Goal: Task Accomplishment & Management: Use online tool/utility

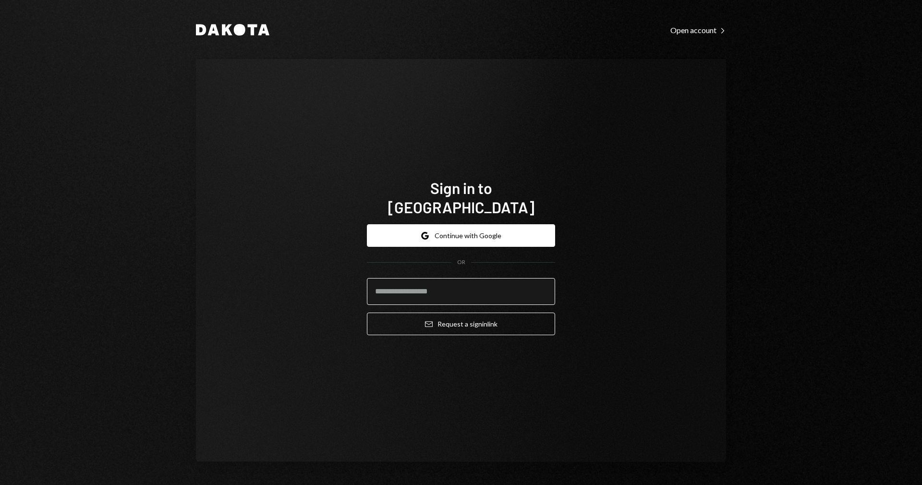
click at [441, 278] on input "email" at bounding box center [461, 291] width 188 height 27
type input "**********"
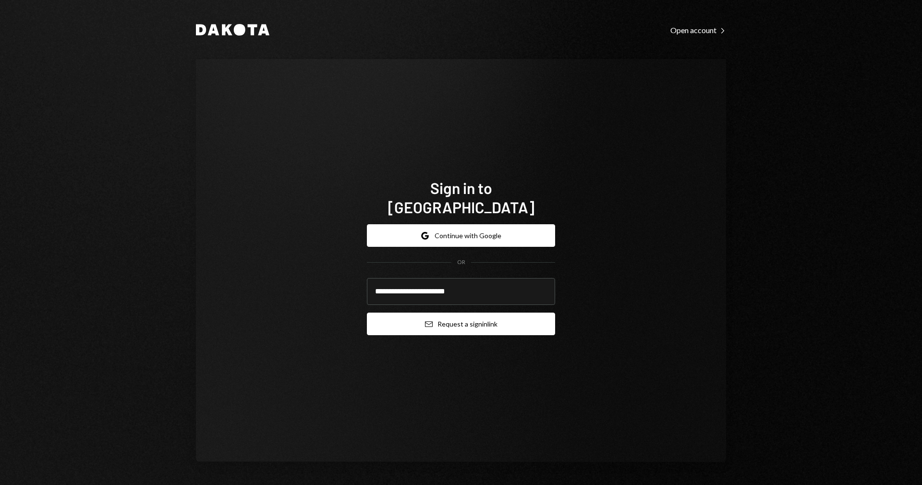
click at [459, 315] on button "Email Request a sign in link" at bounding box center [461, 323] width 188 height 23
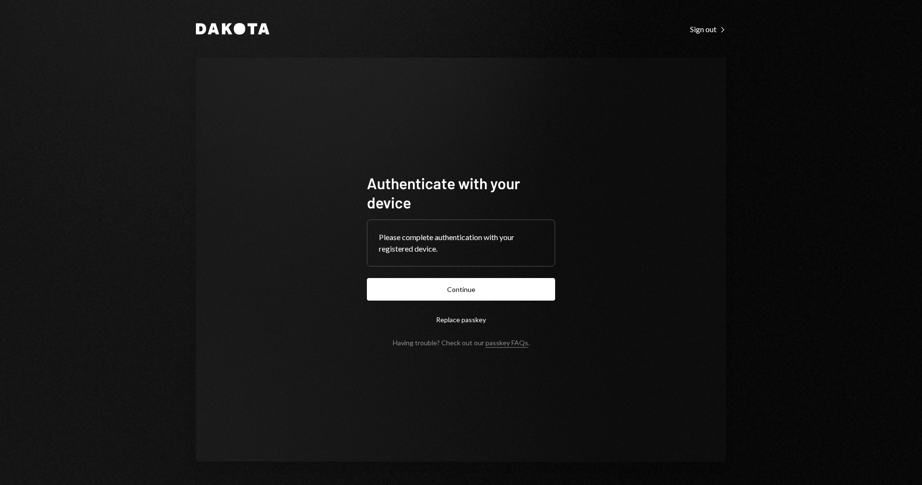
click at [468, 294] on button "Continue" at bounding box center [461, 289] width 188 height 23
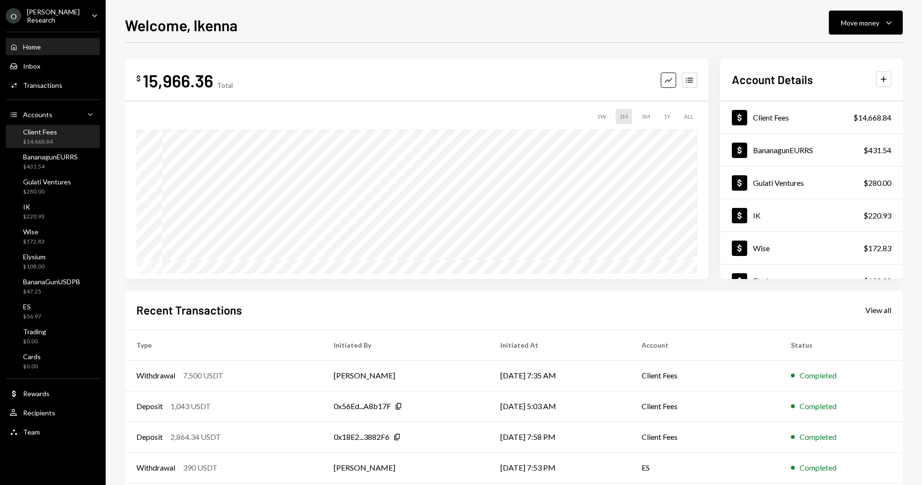
click at [65, 140] on div "Client Fees $14,668.84" at bounding box center [53, 137] width 86 height 18
click at [49, 130] on div "Client Fees" at bounding box center [40, 132] width 34 height 8
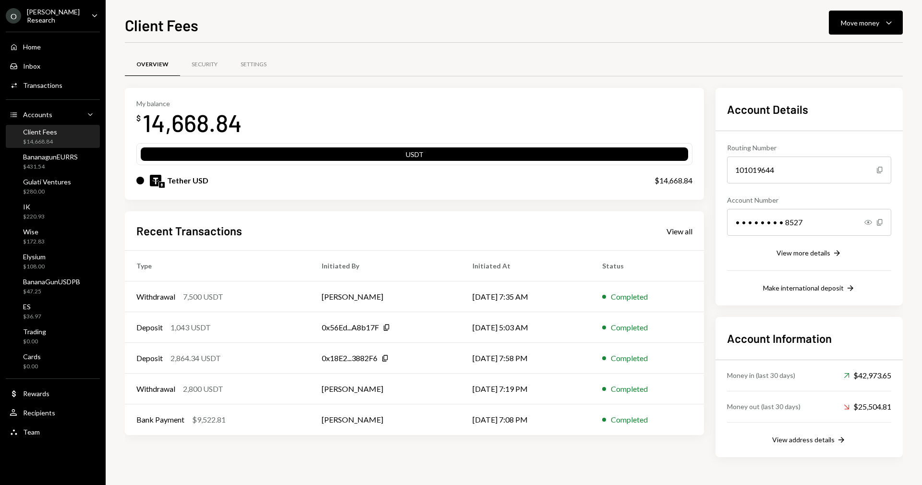
click at [838, 38] on div "Client Fees Move money Caret Down Overview Security Settings My balance $ 14,66…" at bounding box center [514, 248] width 778 height 471
click at [842, 29] on button "Move money Caret Down" at bounding box center [865, 23] width 74 height 24
click at [846, 53] on div "Send" at bounding box center [858, 52] width 70 height 10
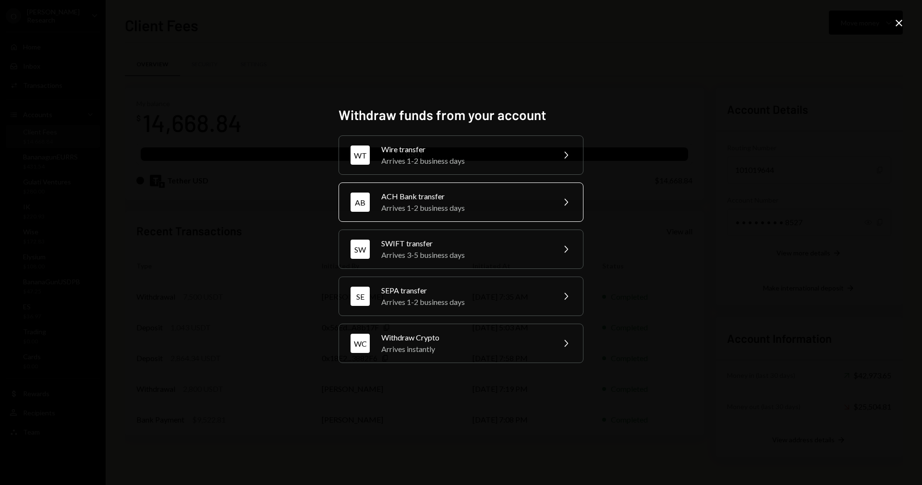
click at [444, 199] on div "ACH Bank transfer" at bounding box center [464, 197] width 167 height 12
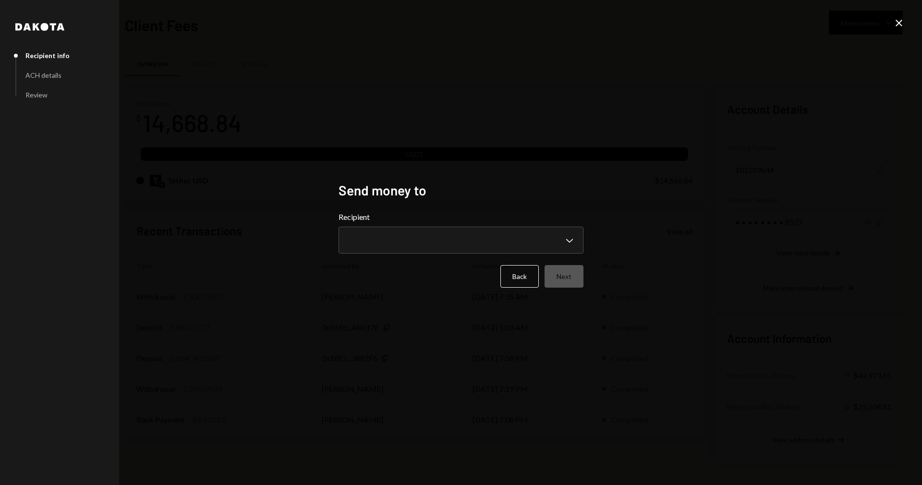
click at [413, 226] on div "**********" at bounding box center [460, 232] width 245 height 42
click at [412, 240] on body "O Odum Research Caret Down Home Home Inbox Inbox Activities Transactions Accoun…" at bounding box center [461, 242] width 922 height 485
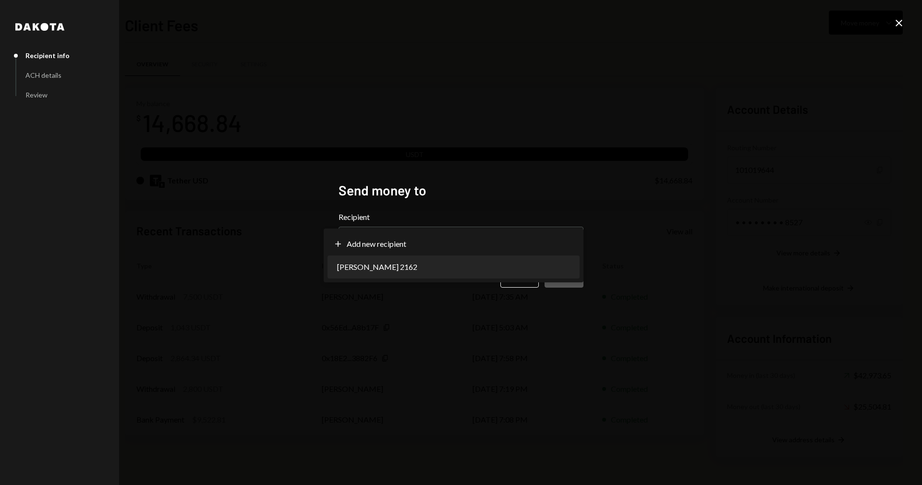
select select "**********"
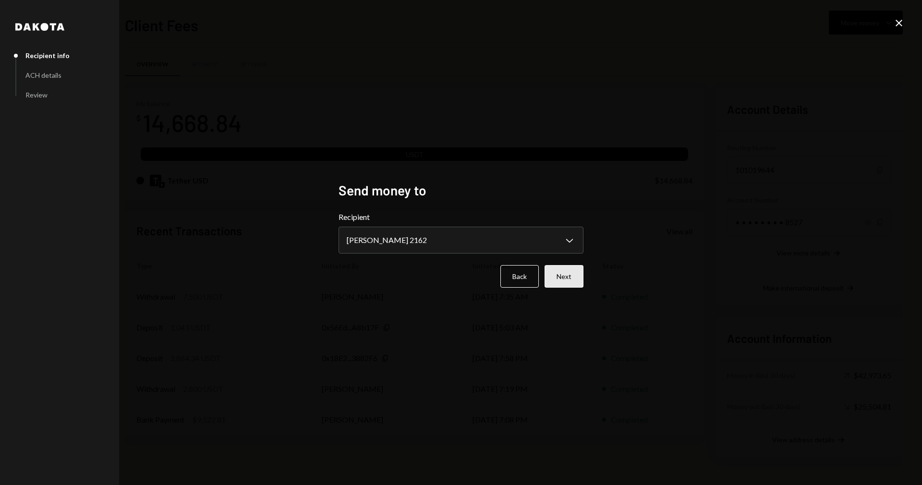
click at [559, 279] on button "Next" at bounding box center [563, 276] width 39 height 23
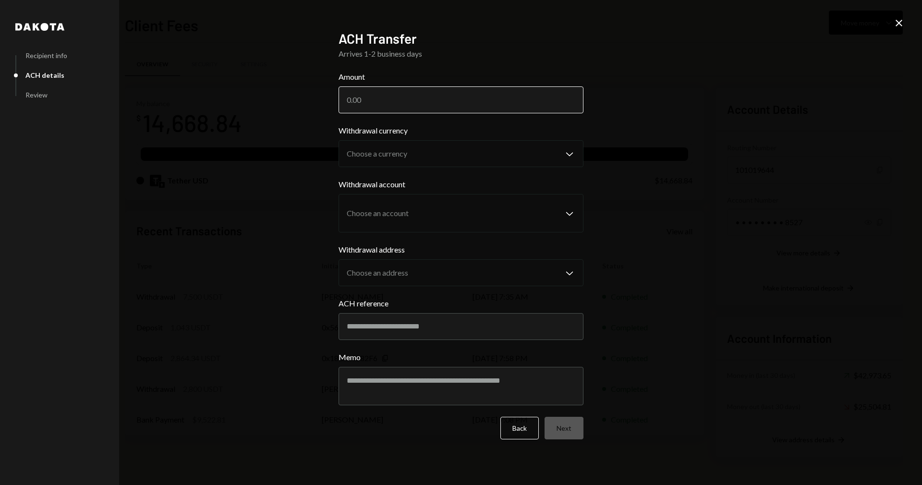
click at [407, 103] on input "Amount" at bounding box center [460, 99] width 245 height 27
paste input "5802.68"
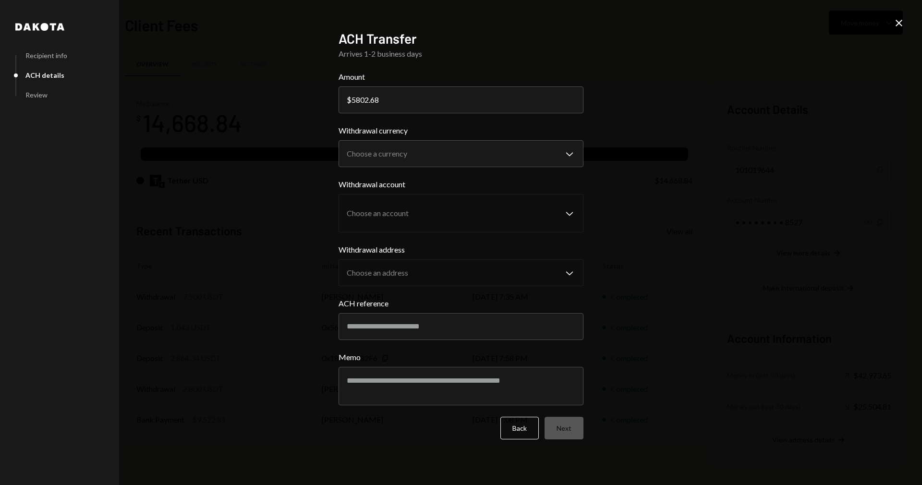
click at [350, 99] on div "$" at bounding box center [349, 99] width 5 height 9
click at [349, 99] on div "$" at bounding box center [349, 99] width 5 height 9
click at [351, 97] on input "5802.68" at bounding box center [460, 99] width 245 height 27
type input "5802.68"
click at [467, 150] on body "O Odum Research Caret Down Home Home Inbox Inbox Activities Transactions Accoun…" at bounding box center [461, 242] width 922 height 485
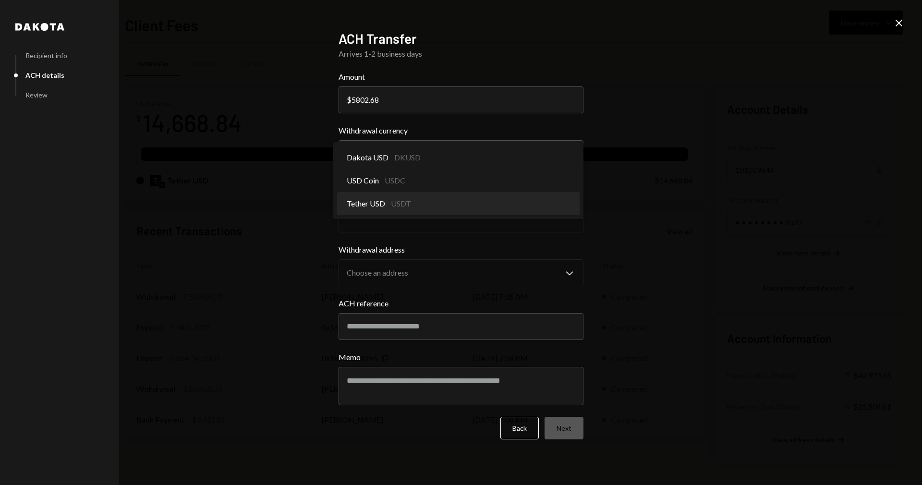
select select "****"
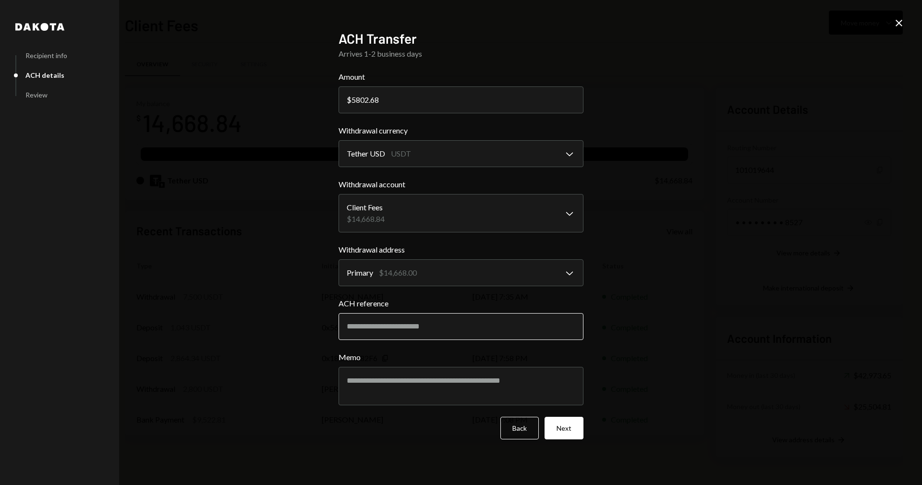
click at [467, 324] on input "ACH reference" at bounding box center [460, 326] width 245 height 27
type input "********"
click at [560, 435] on button "Next" at bounding box center [563, 428] width 39 height 23
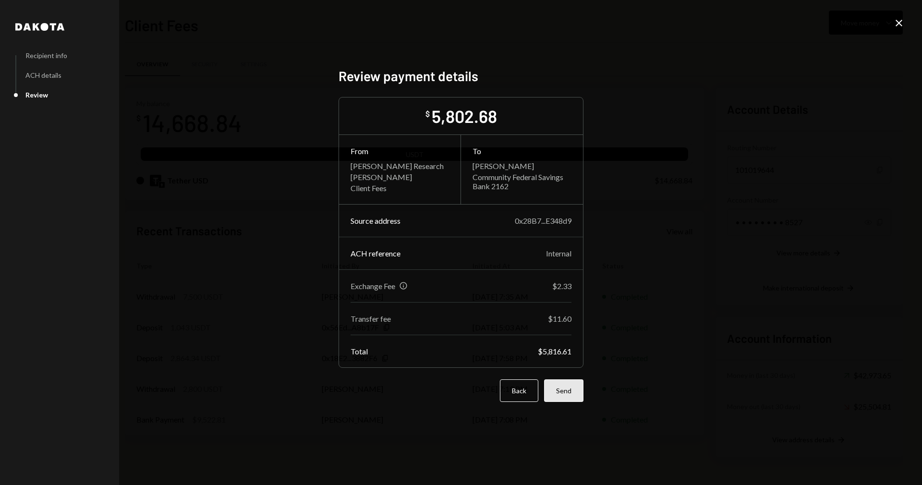
click at [572, 391] on button "Send" at bounding box center [563, 390] width 39 height 23
